Goal: Obtain resource: Download file/media

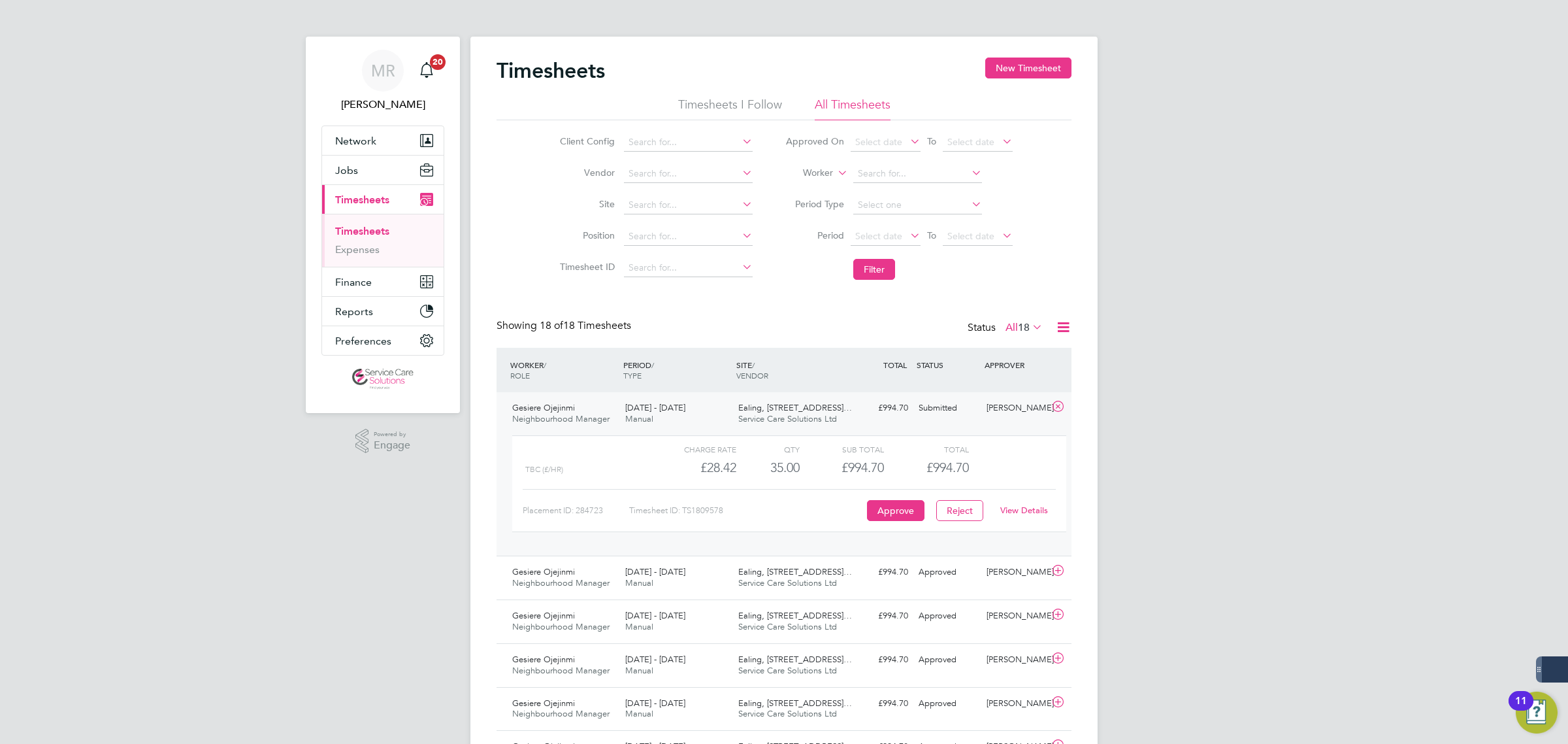
click at [657, 130] on li "Client Config" at bounding box center [654, 143] width 229 height 32
click at [622, 126] on div "Client Config Vendor Site Position Timesheet ID Approved On Select date To Sele…" at bounding box center [784, 203] width 575 height 166
click at [632, 126] on div "Client Config Vendor Site Position Timesheet ID Approved On Select date To Sele…" at bounding box center [784, 203] width 575 height 166
click at [655, 161] on li "Vendor" at bounding box center [654, 174] width 229 height 32
click at [648, 138] on input at bounding box center [688, 142] width 129 height 18
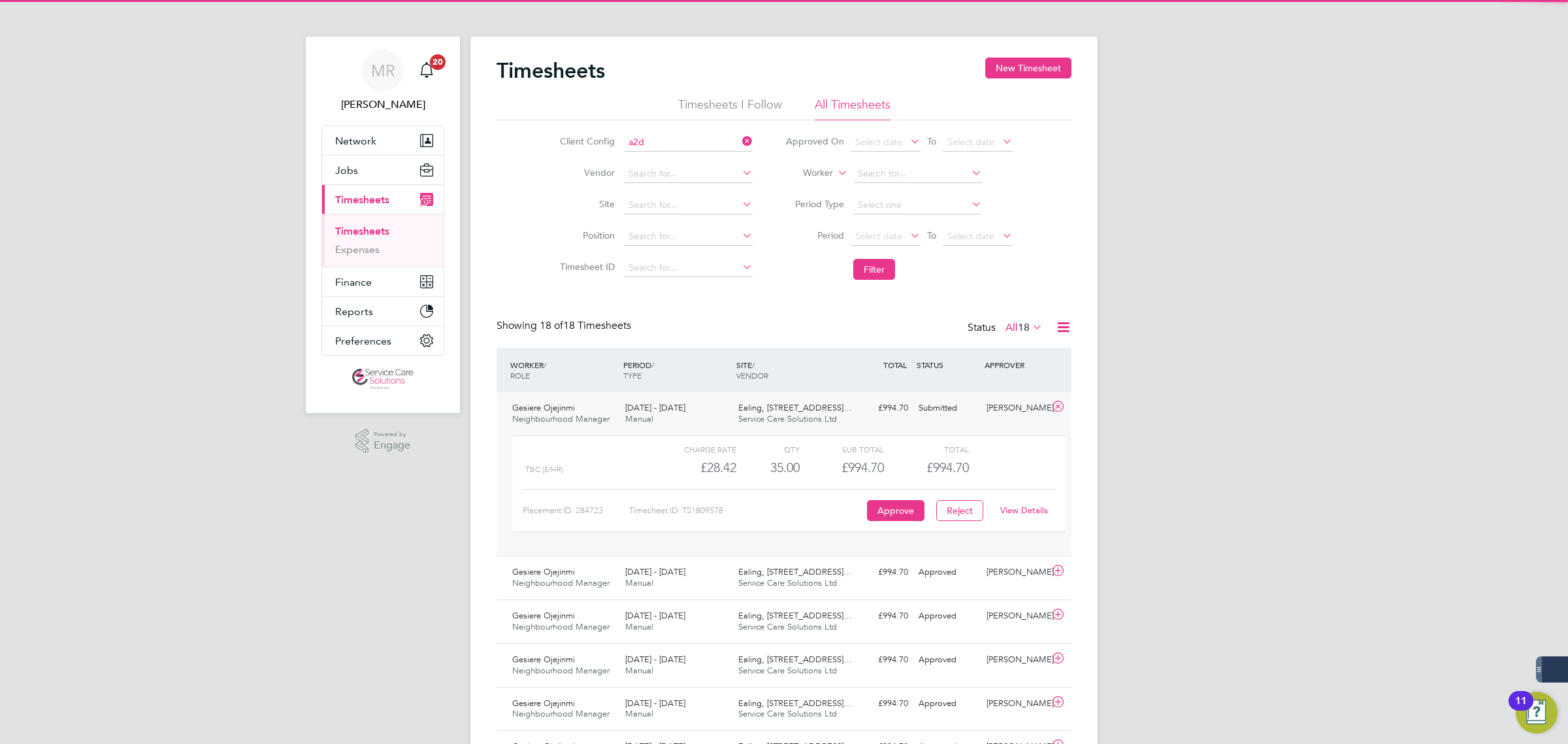
click at [651, 155] on li "A2D ominion Housing Group" at bounding box center [688, 160] width 130 height 17
type input "A2Dominion Housing Group"
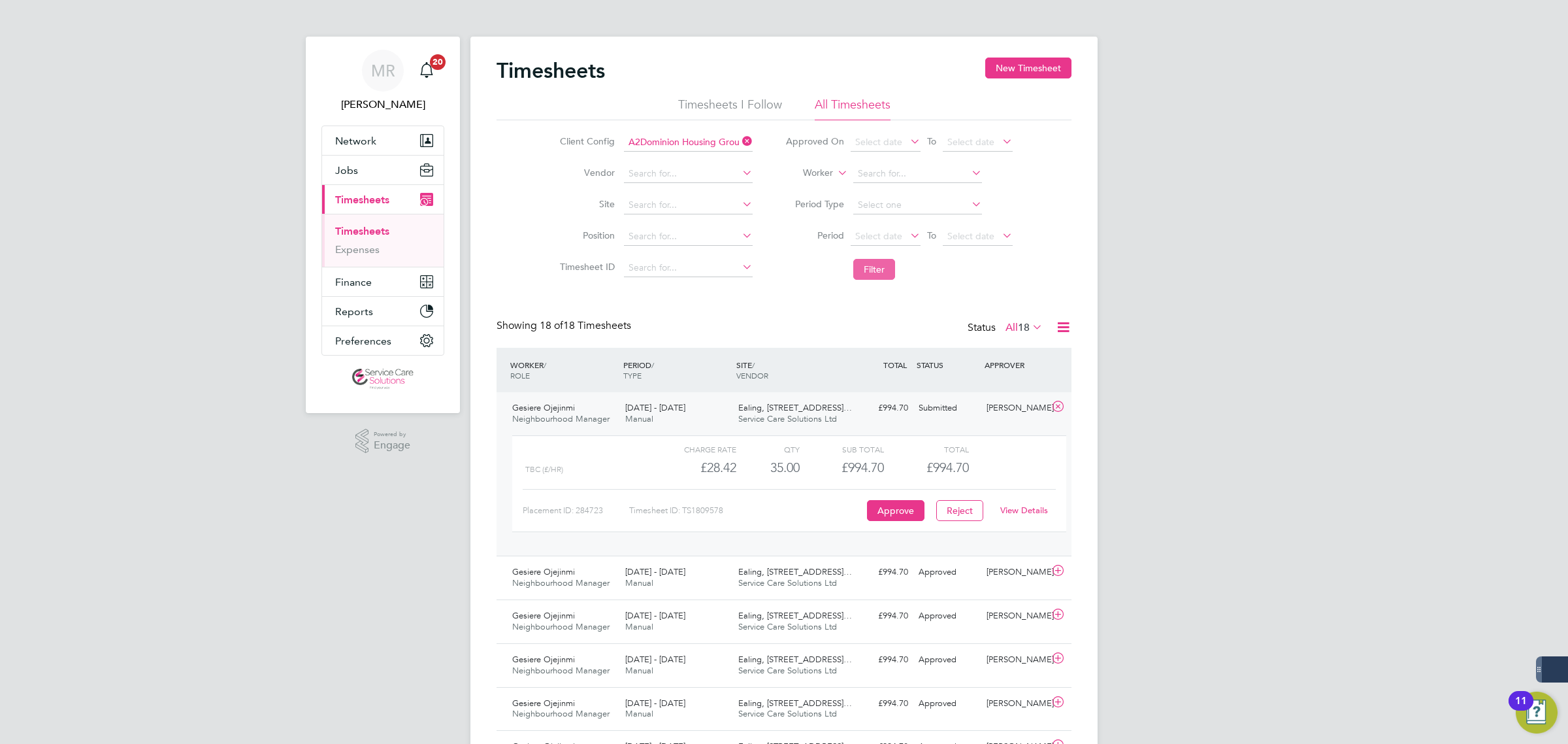
click at [866, 265] on button "Filter" at bounding box center [874, 269] width 42 height 21
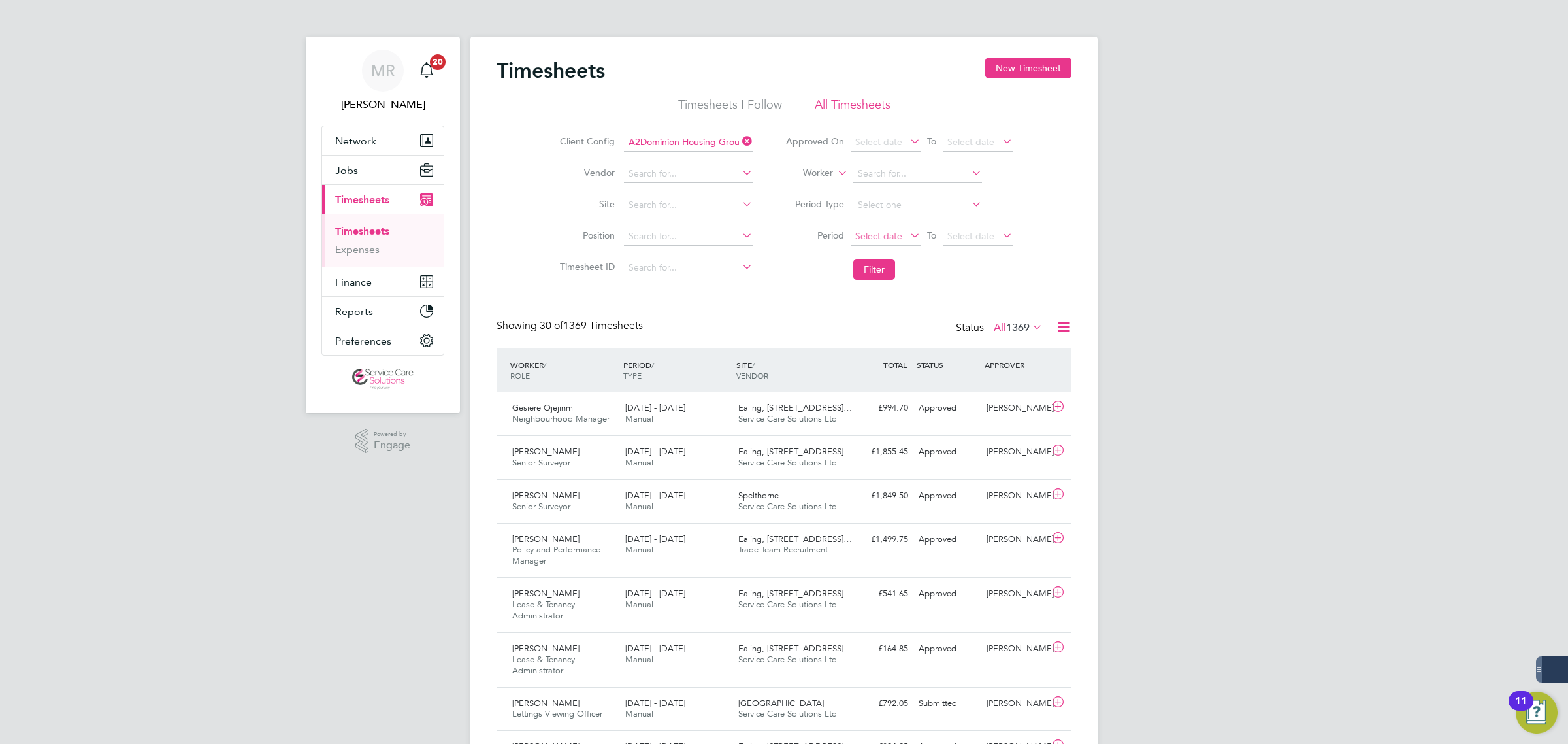
click at [868, 234] on span "Select date" at bounding box center [879, 235] width 47 height 12
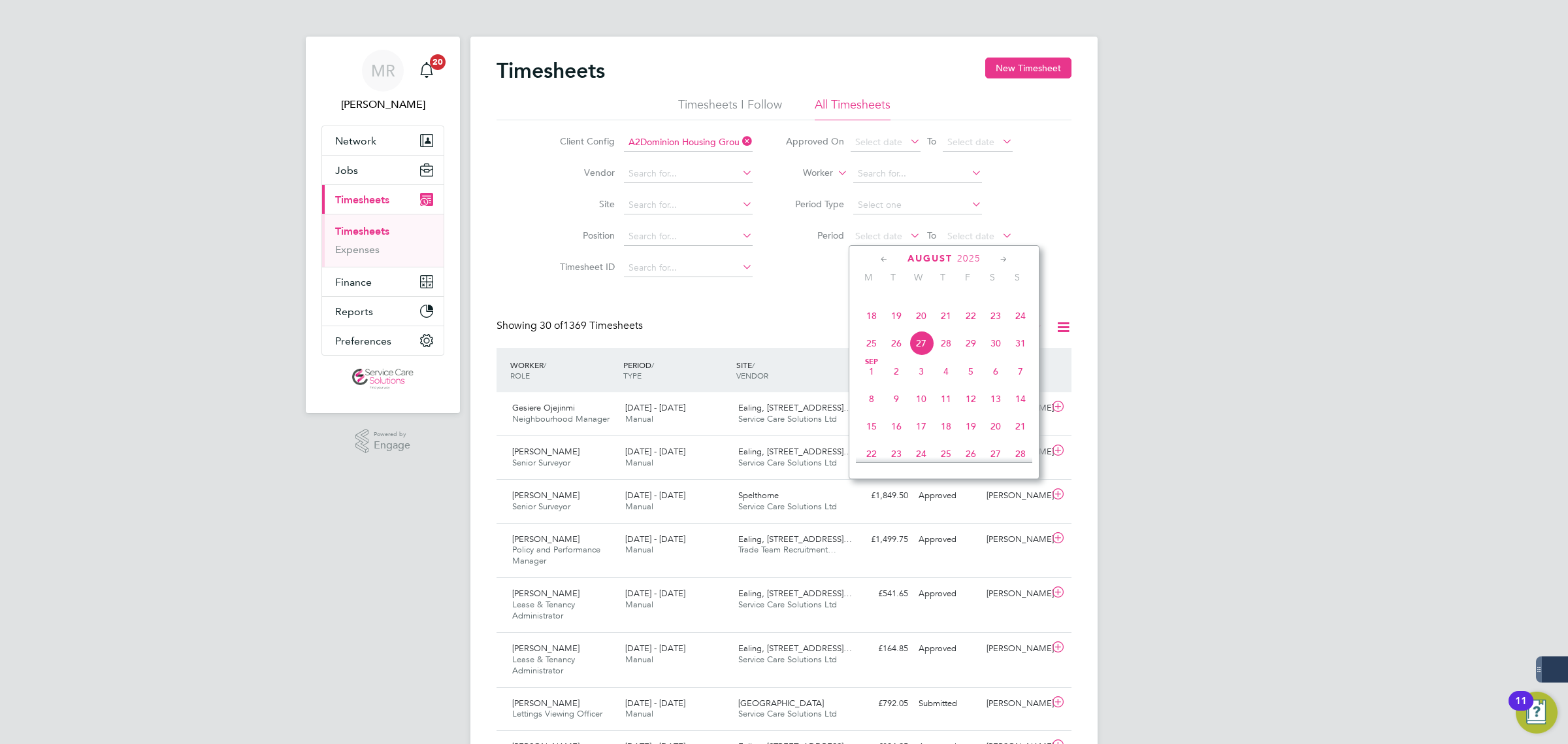
click at [872, 328] on span "18" at bounding box center [871, 315] width 24 height 24
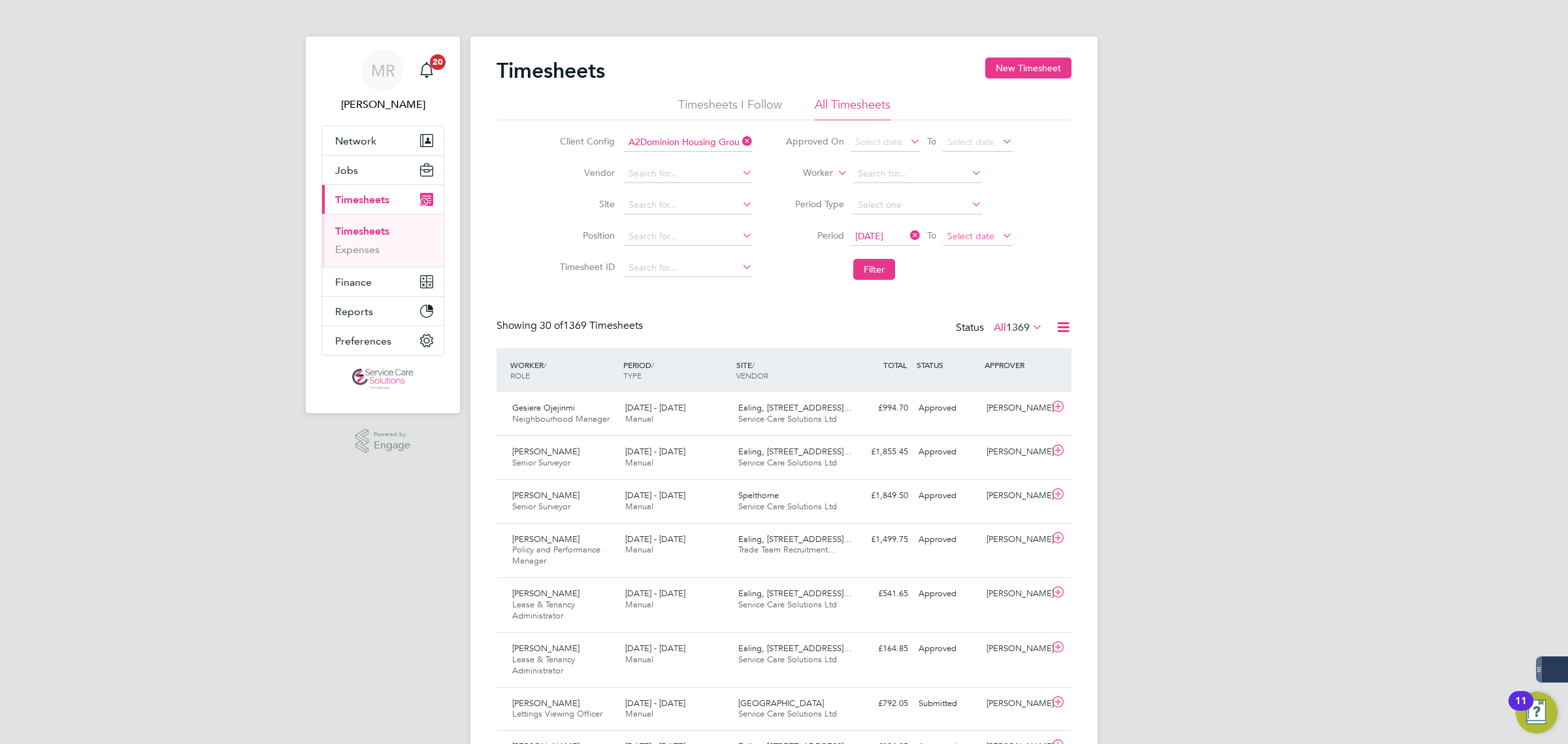
click at [985, 239] on span "Select date" at bounding box center [977, 237] width 70 height 17
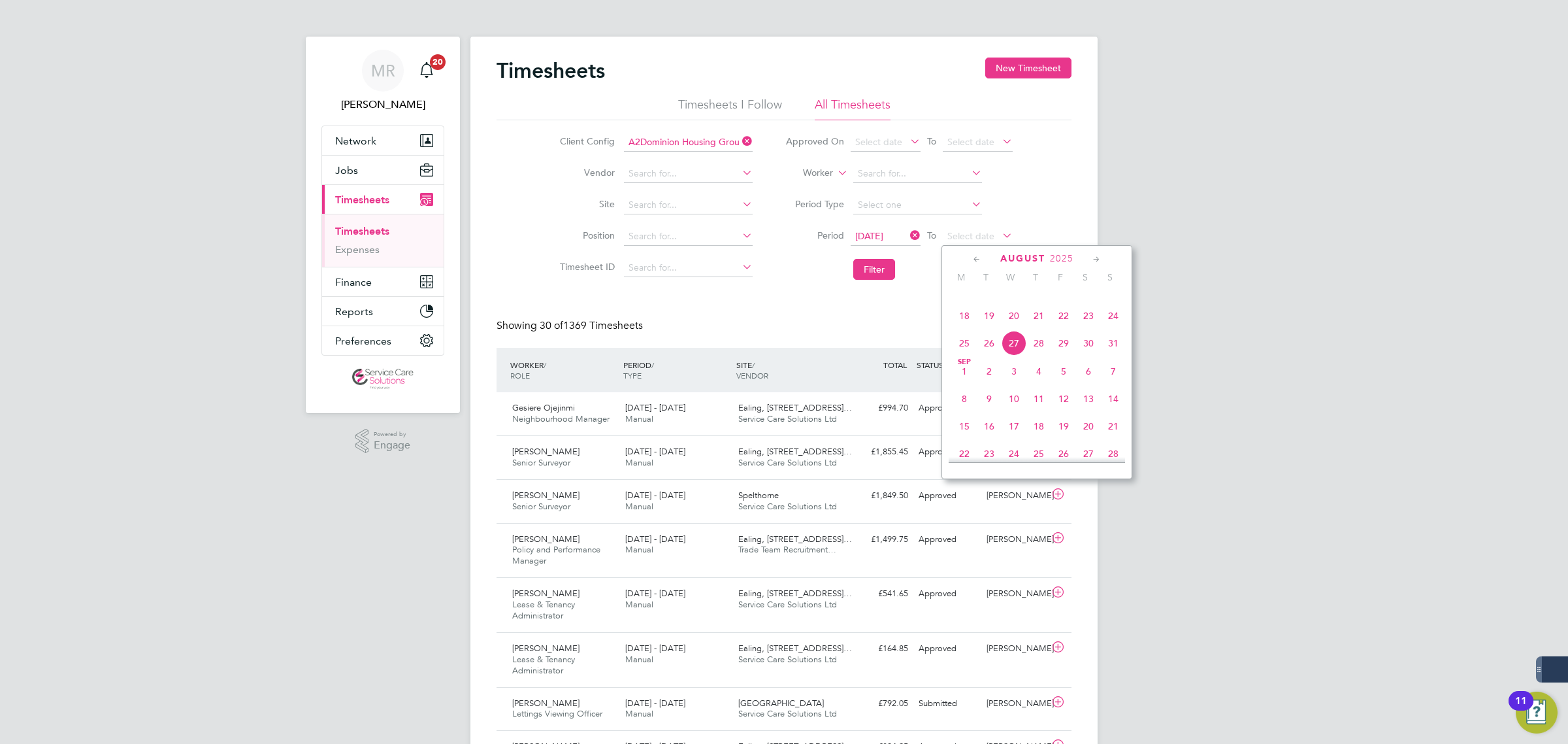
click at [1116, 328] on span "24" at bounding box center [1112, 315] width 24 height 24
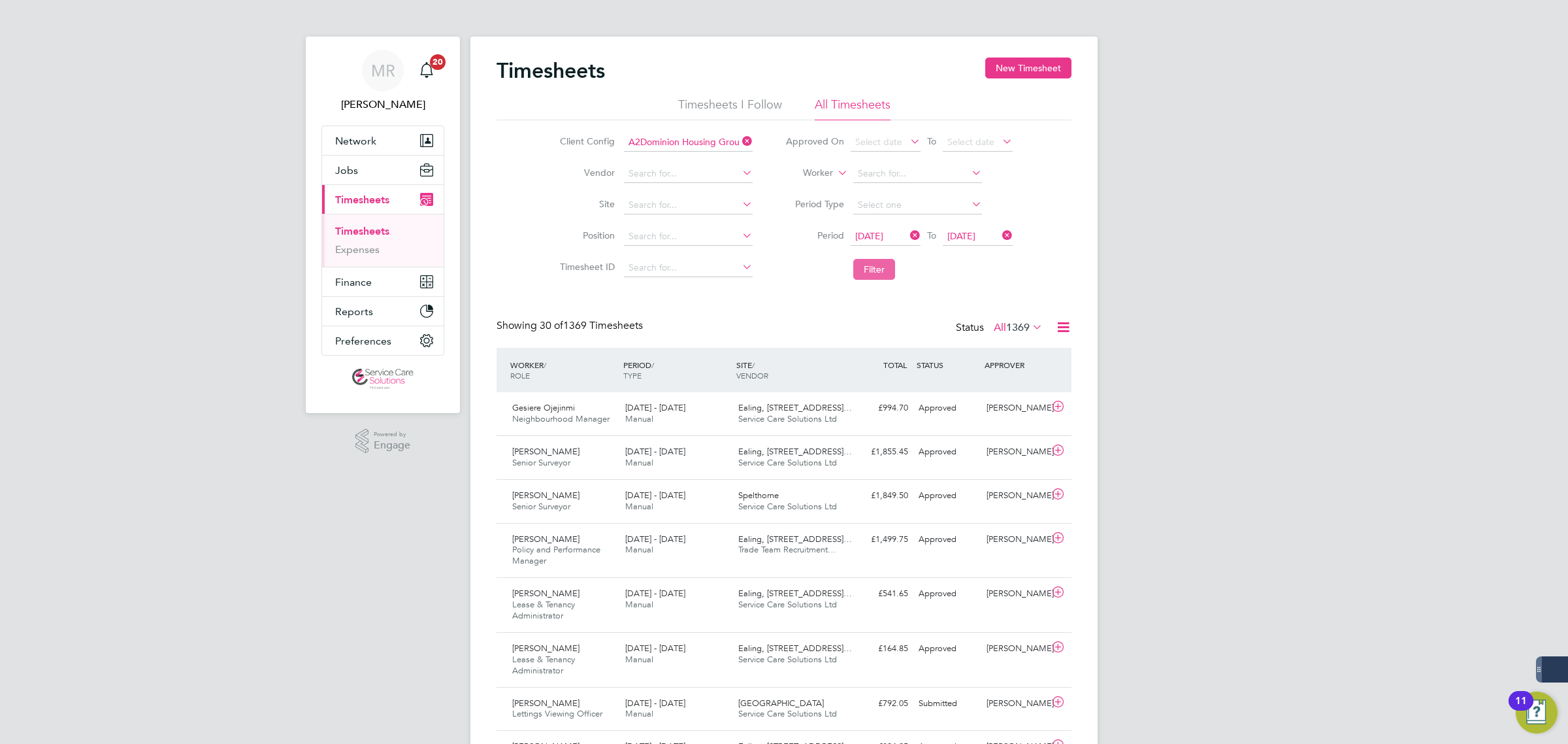
click at [883, 275] on button "Filter" at bounding box center [874, 269] width 42 height 21
click at [882, 273] on button "Filter" at bounding box center [874, 269] width 42 height 21
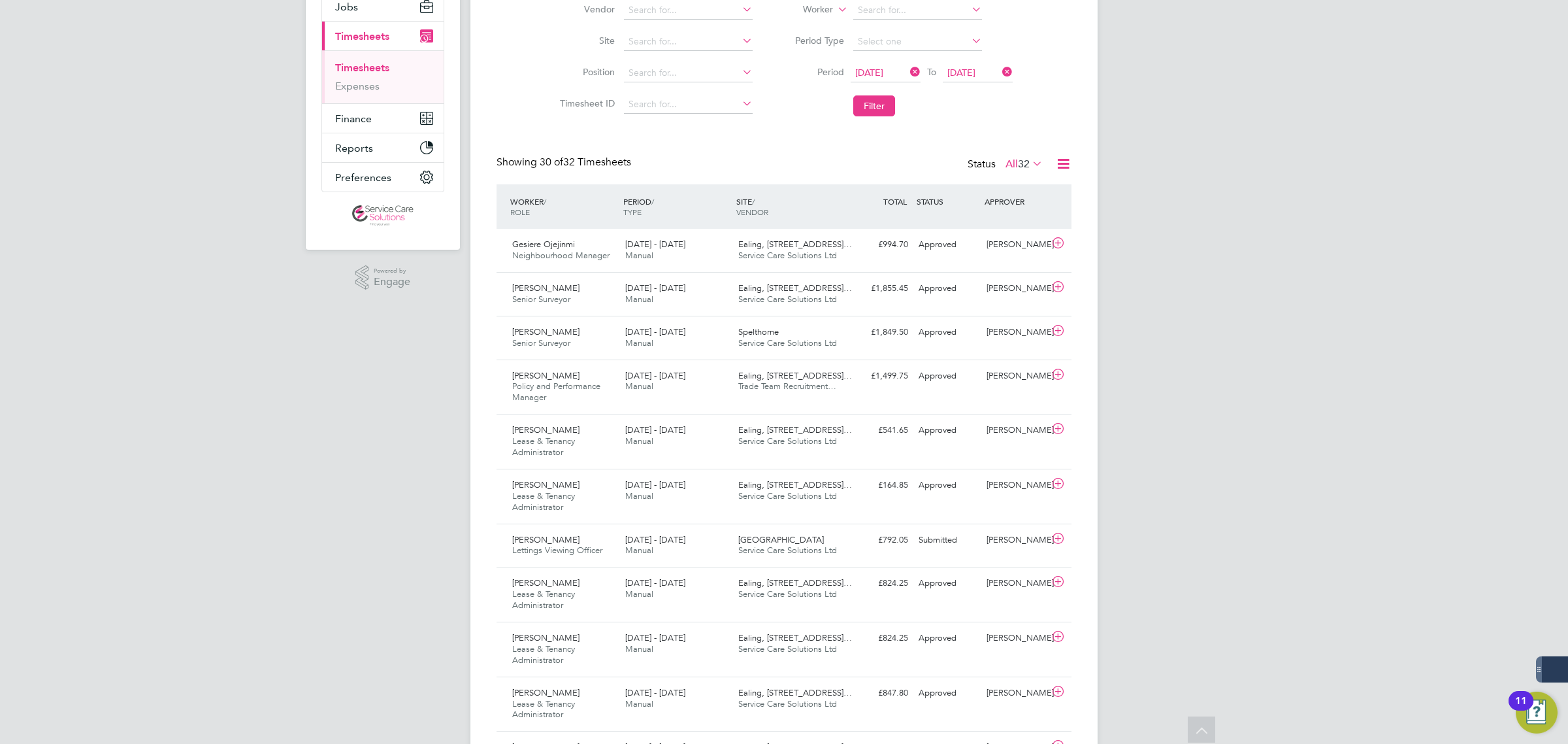
click at [1060, 167] on icon at bounding box center [1063, 163] width 17 height 17
click at [1004, 217] on li "Download Timesheets Report" at bounding box center [981, 220] width 173 height 18
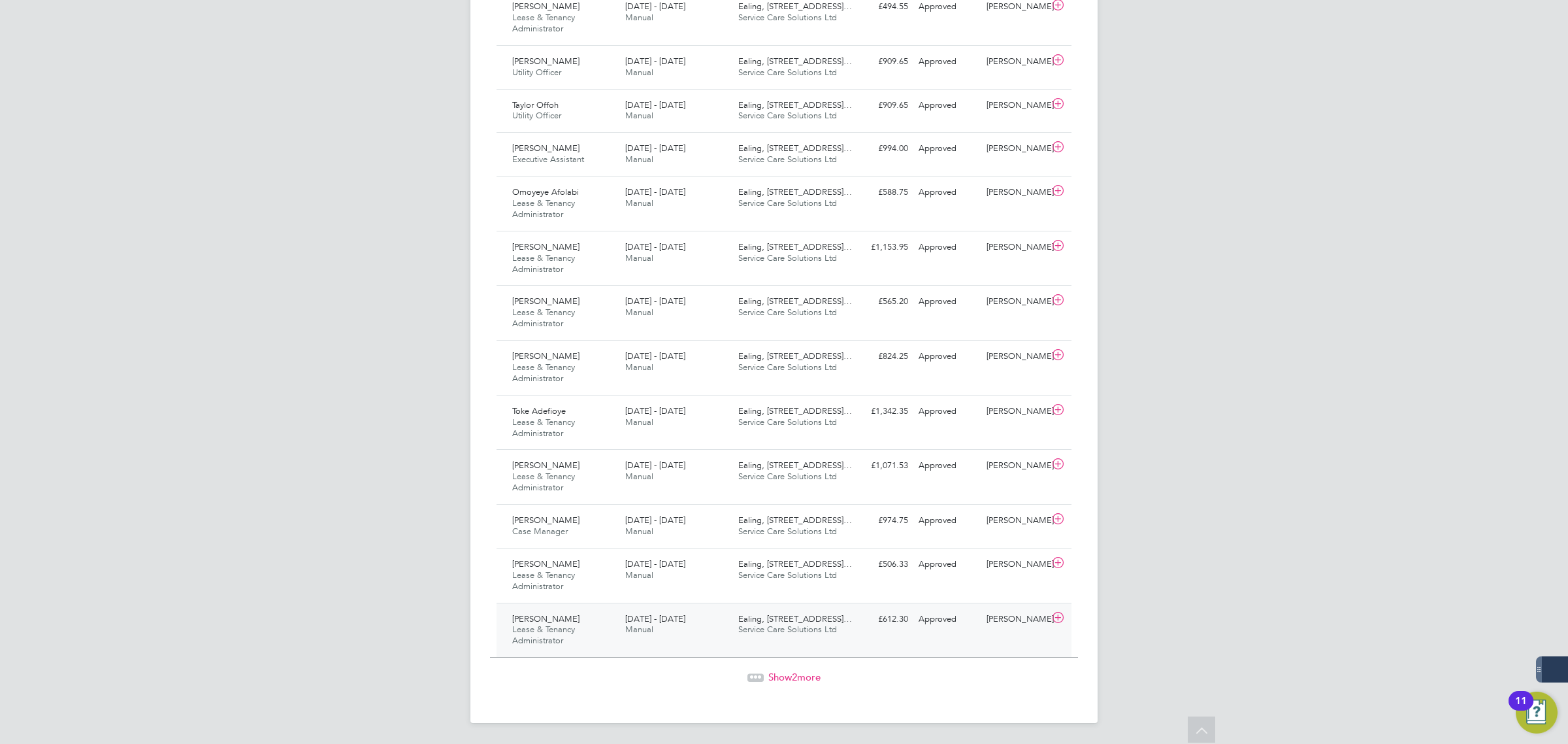
scroll to position [1291, 0]
click at [797, 675] on span "Show 2 more" at bounding box center [794, 677] width 52 height 13
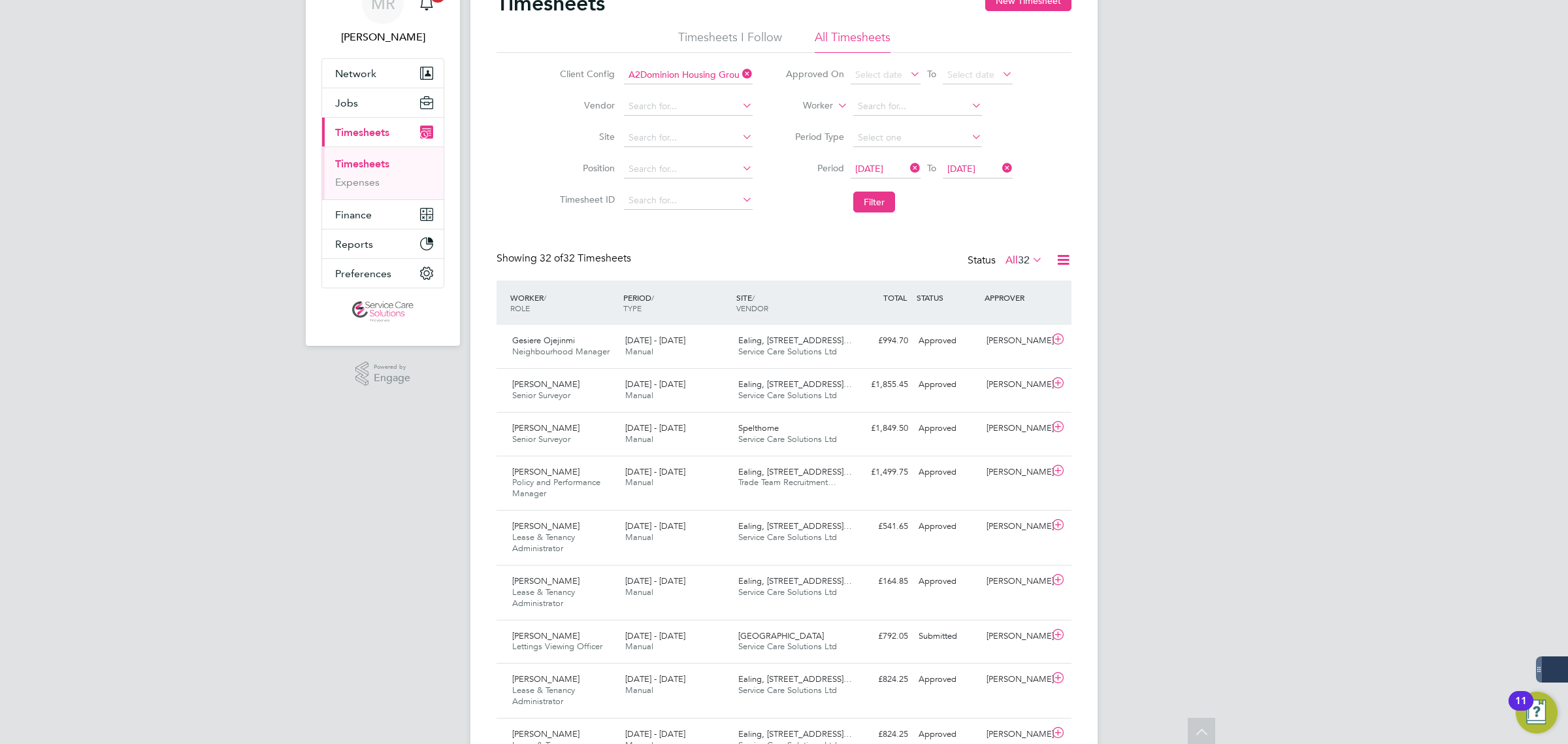
scroll to position [0, 0]
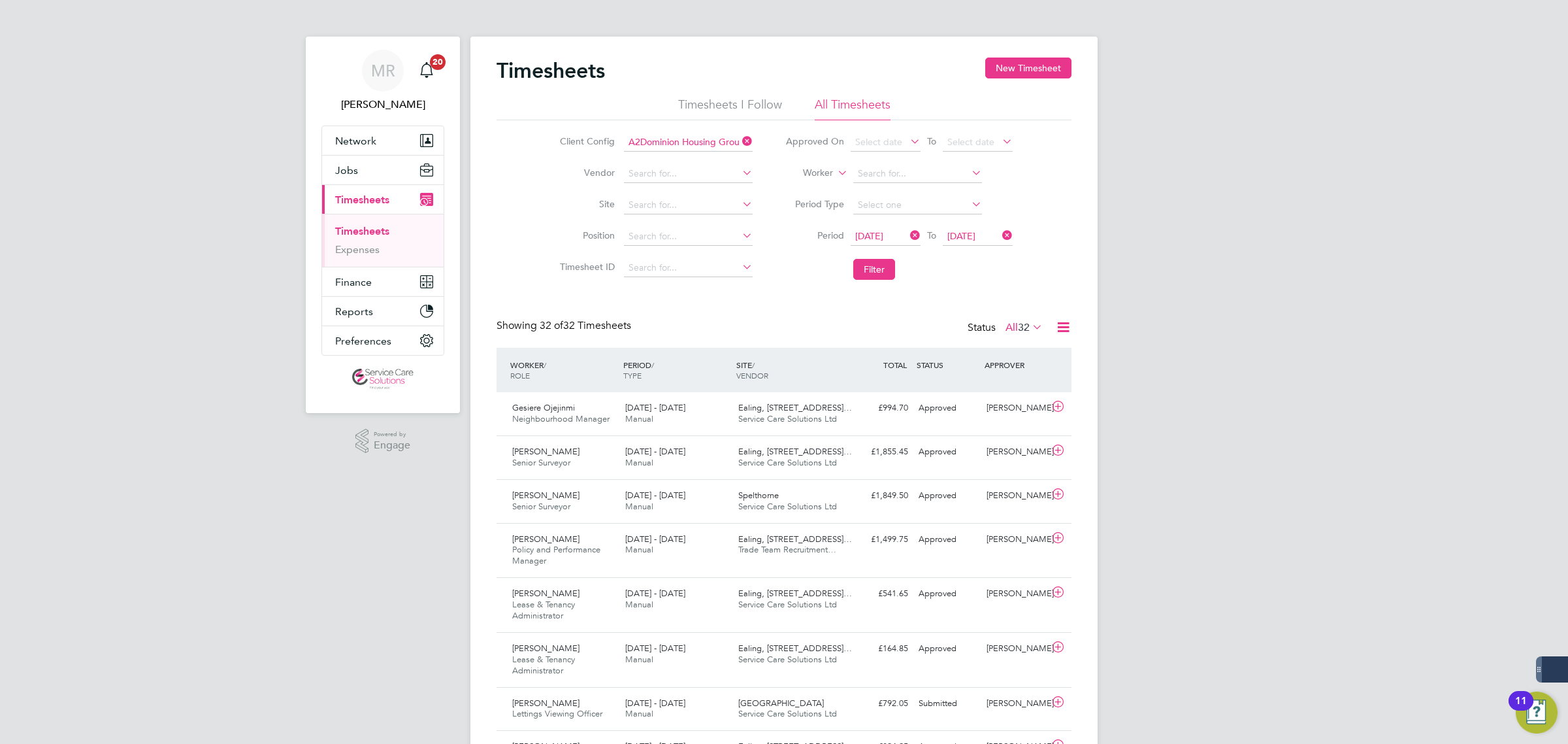
click at [1067, 327] on icon at bounding box center [1063, 327] width 17 height 17
click at [964, 377] on li "Download Timesheets Report" at bounding box center [981, 384] width 173 height 18
click at [642, 239] on input at bounding box center [688, 236] width 129 height 18
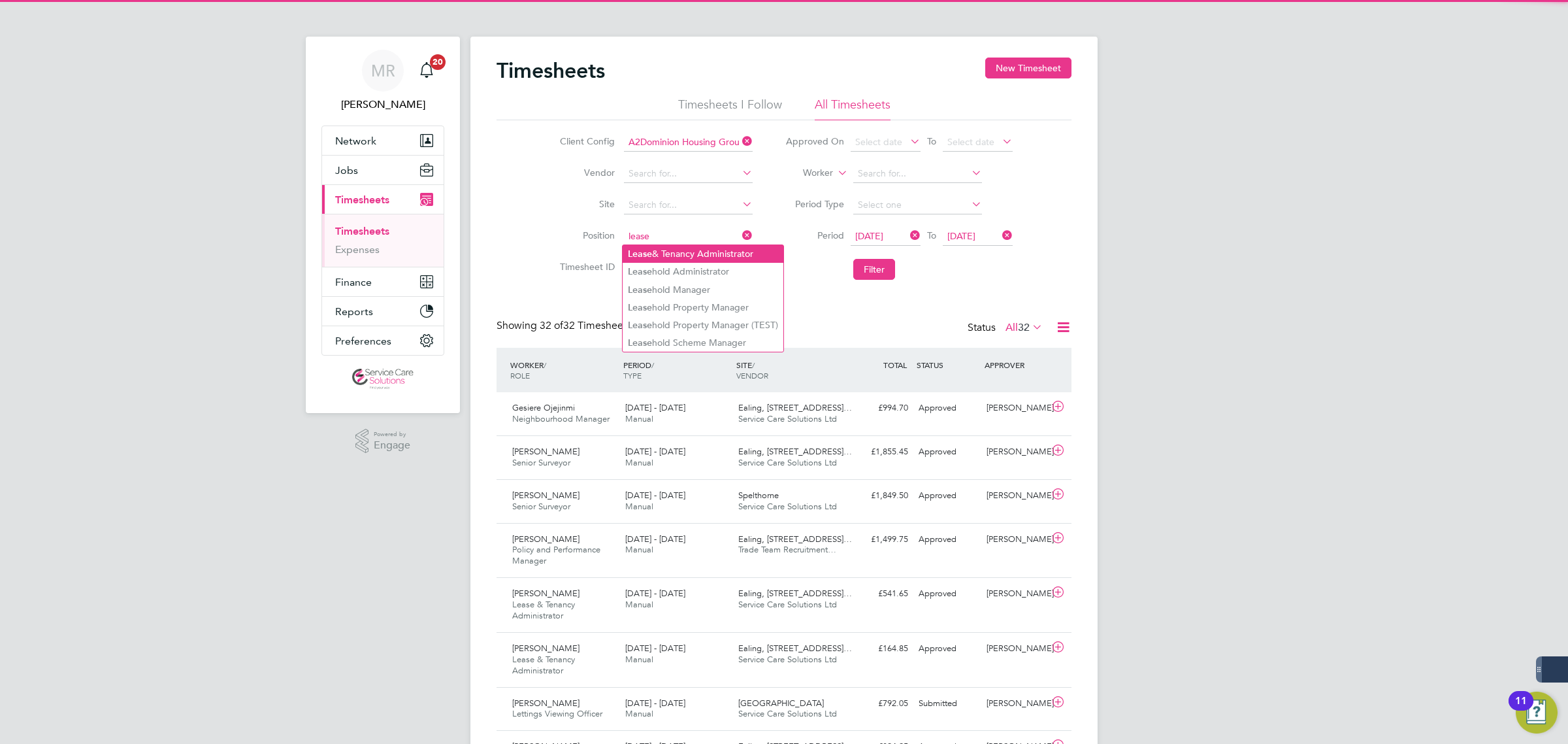
click at [706, 250] on li "Lease & Tenancy Administrator" at bounding box center [703, 254] width 161 height 17
type input "Lease & Tenancy Administrator"
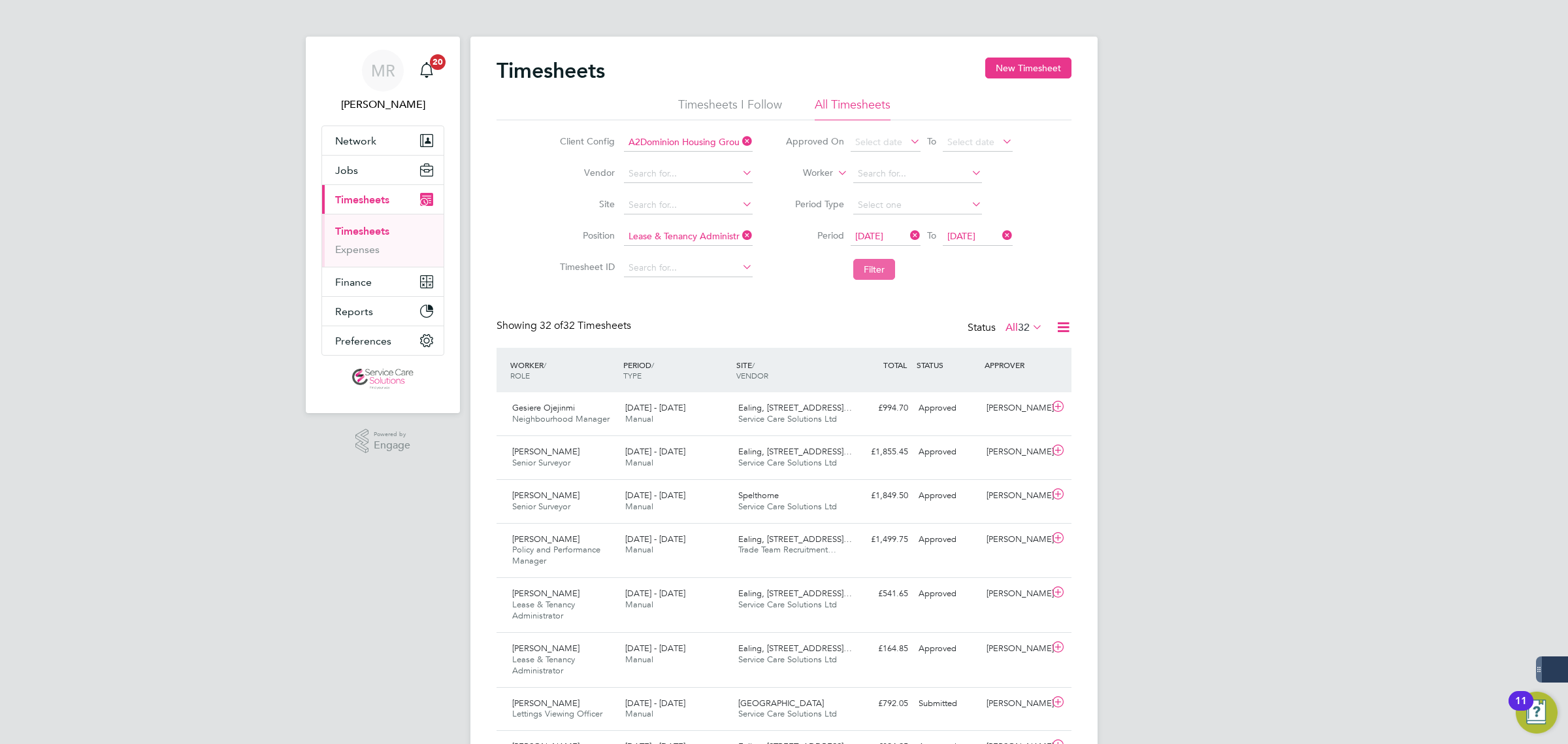
click at [865, 265] on button "Filter" at bounding box center [874, 269] width 42 height 21
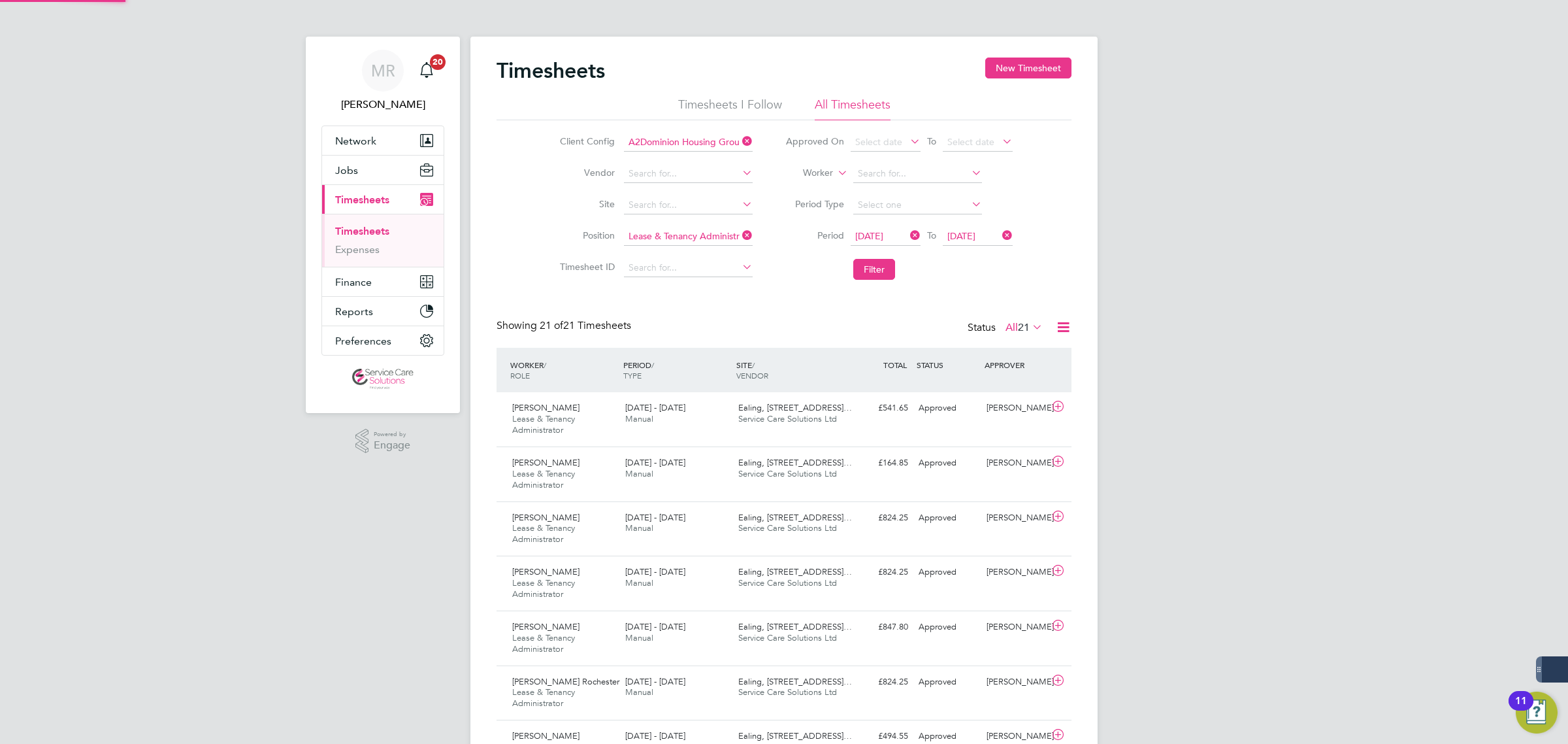
scroll to position [43, 113]
click at [1056, 324] on icon at bounding box center [1063, 327] width 17 height 17
click at [1020, 382] on li "Download Timesheets Report" at bounding box center [981, 384] width 173 height 18
click at [907, 236] on icon at bounding box center [907, 235] width 0 height 18
click at [906, 233] on span "Select date" at bounding box center [885, 237] width 70 height 17
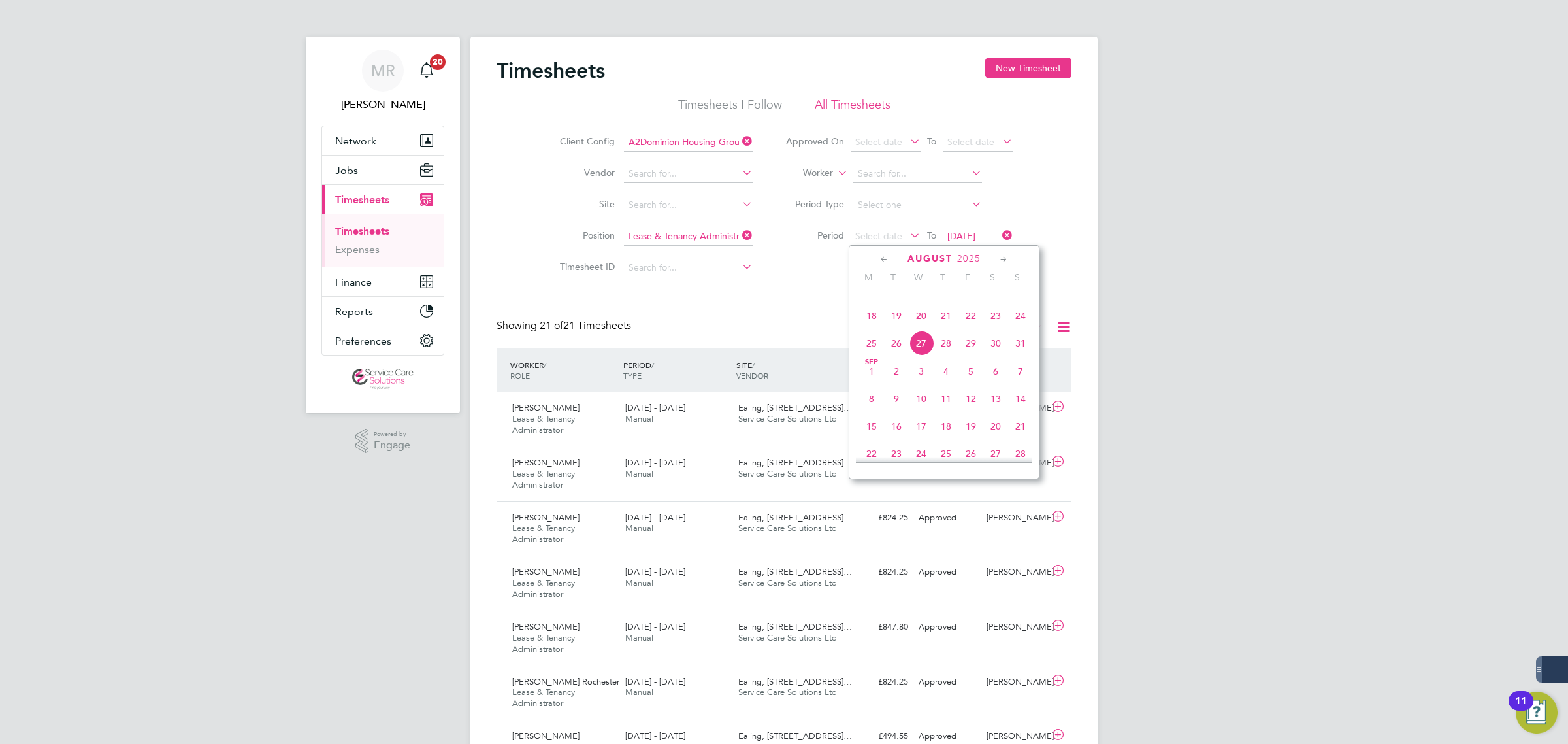
drag, startPoint x: 865, startPoint y: 305, endPoint x: 998, endPoint y: 239, distance: 148.5
click at [865, 301] on span "11" at bounding box center [871, 287] width 24 height 24
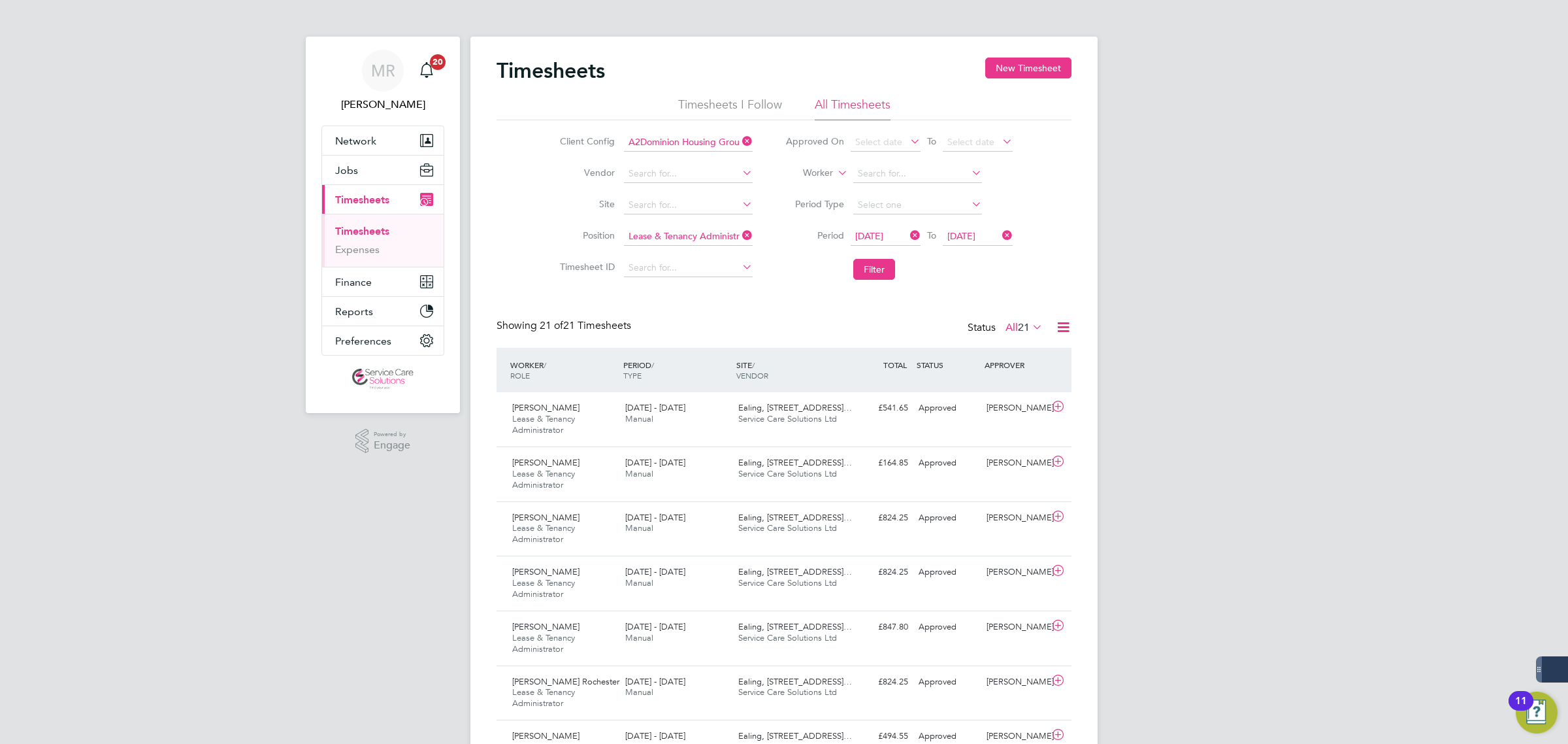
click at [1000, 233] on icon at bounding box center [1000, 235] width 0 height 18
click at [1000, 237] on icon at bounding box center [1000, 235] width 0 height 18
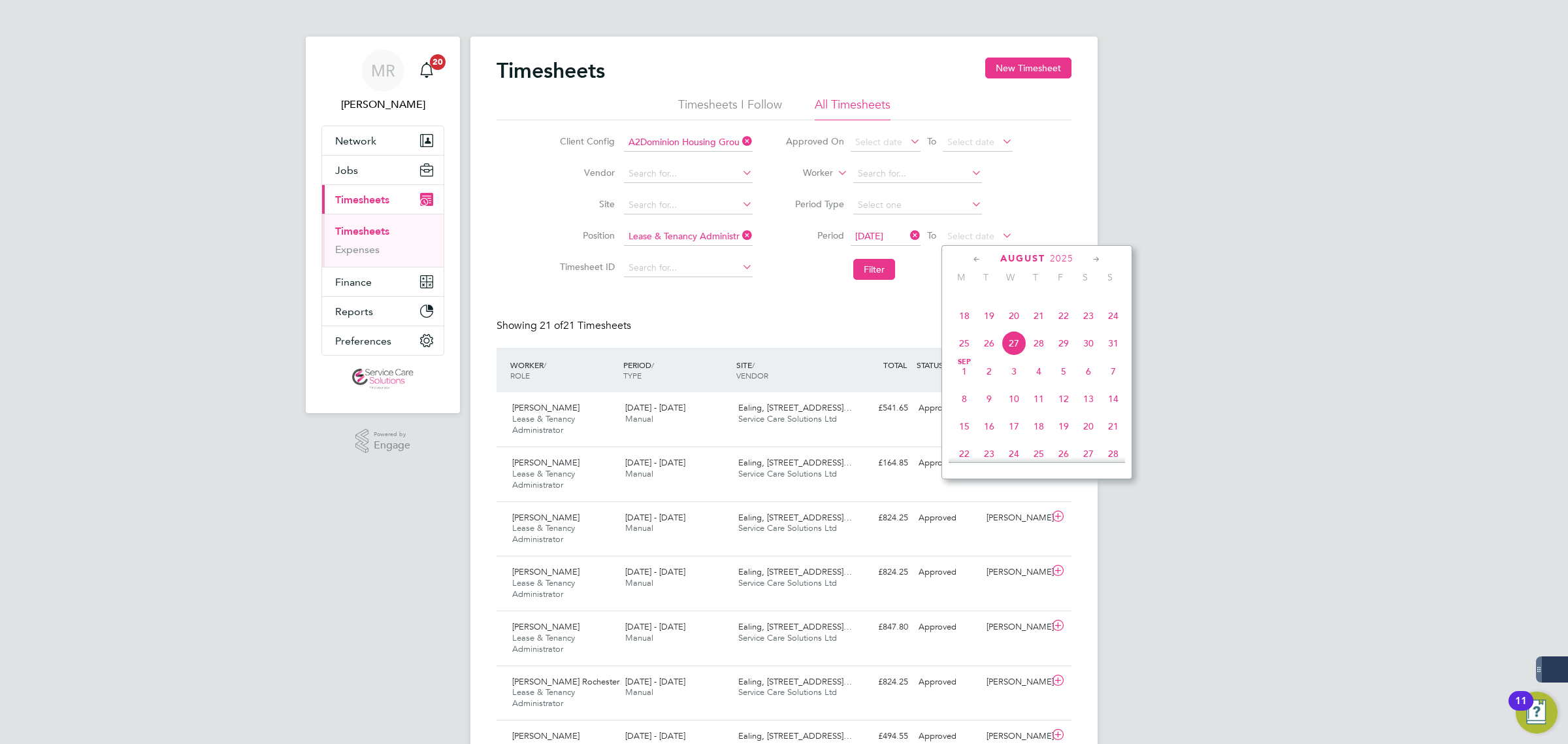
click at [1117, 301] on span "17" at bounding box center [1112, 287] width 24 height 24
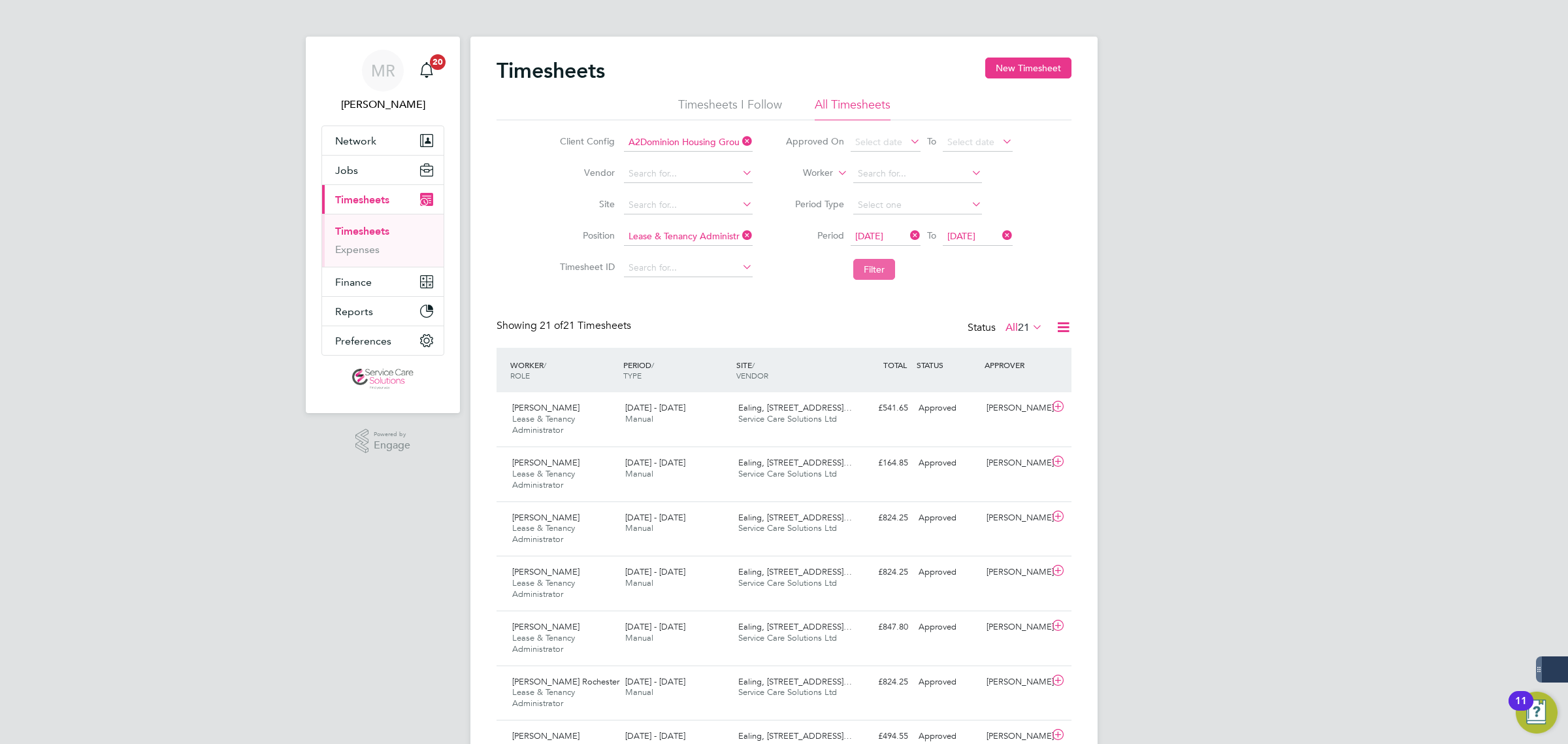
click at [871, 271] on button "Filter" at bounding box center [874, 269] width 42 height 21
click at [1056, 330] on icon at bounding box center [1063, 327] width 17 height 17
click at [995, 381] on li "Download Timesheets Report" at bounding box center [981, 384] width 173 height 18
